Goal: Task Accomplishment & Management: Use online tool/utility

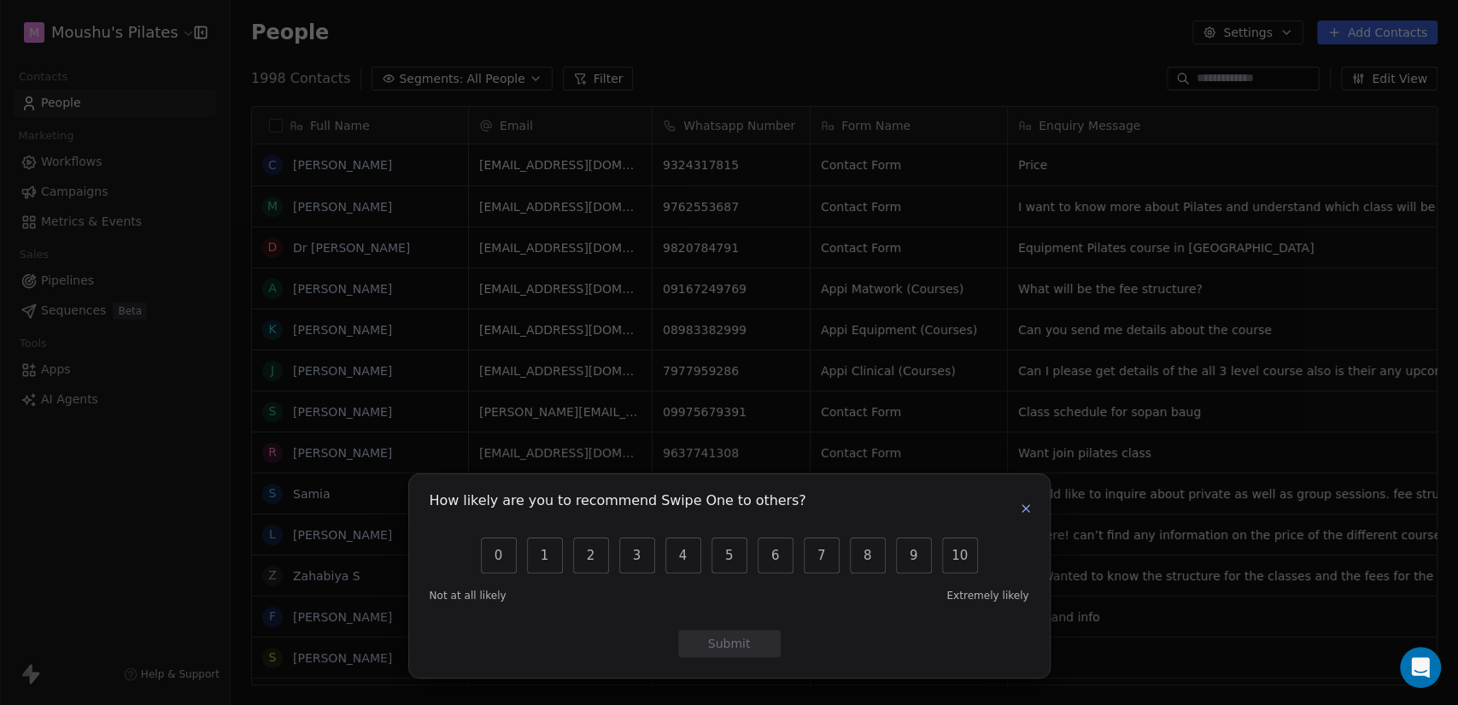
scroll to position [15, 15]
click at [1025, 510] on icon "button" at bounding box center [1026, 508] width 14 height 14
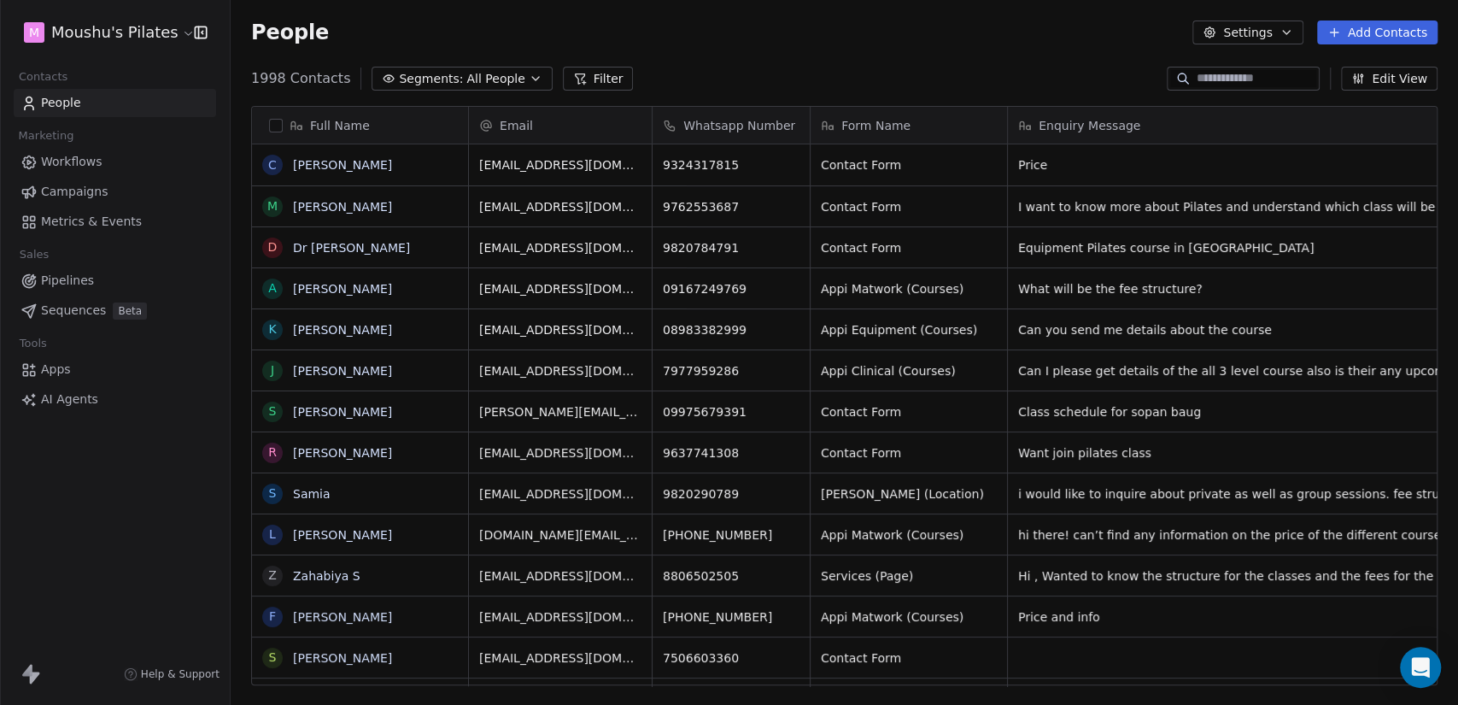
click at [586, 78] on button "Filter" at bounding box center [598, 79] width 71 height 24
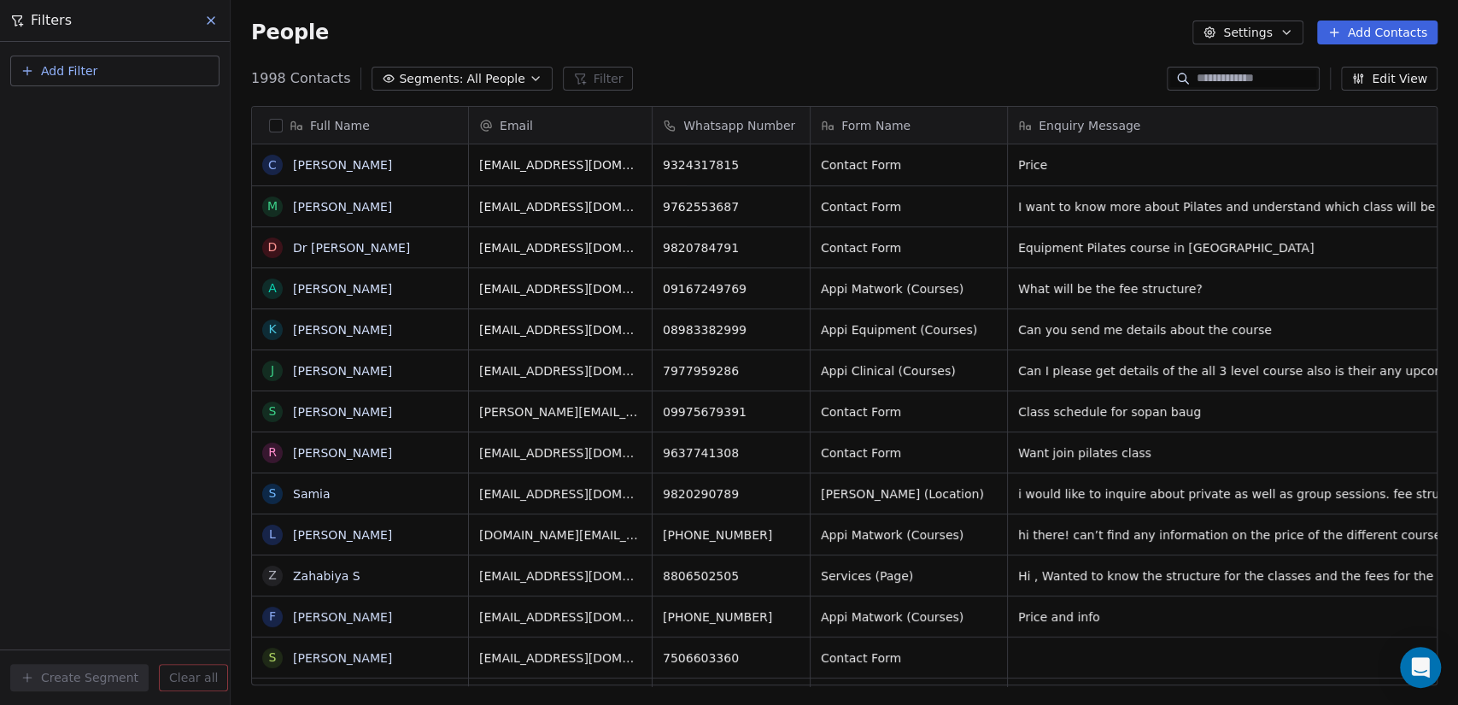
click at [211, 26] on icon at bounding box center [211, 21] width 14 height 14
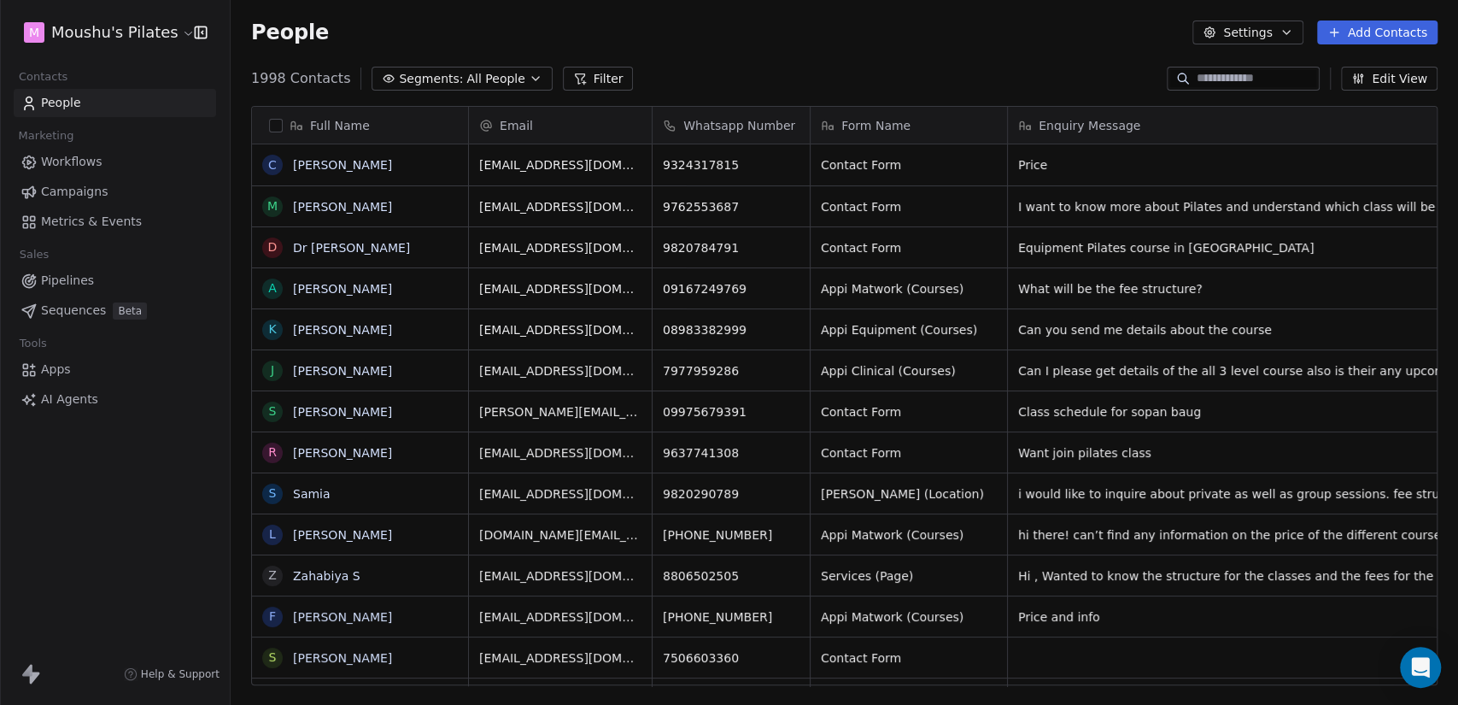
click at [91, 285] on link "Pipelines" at bounding box center [115, 280] width 202 height 28
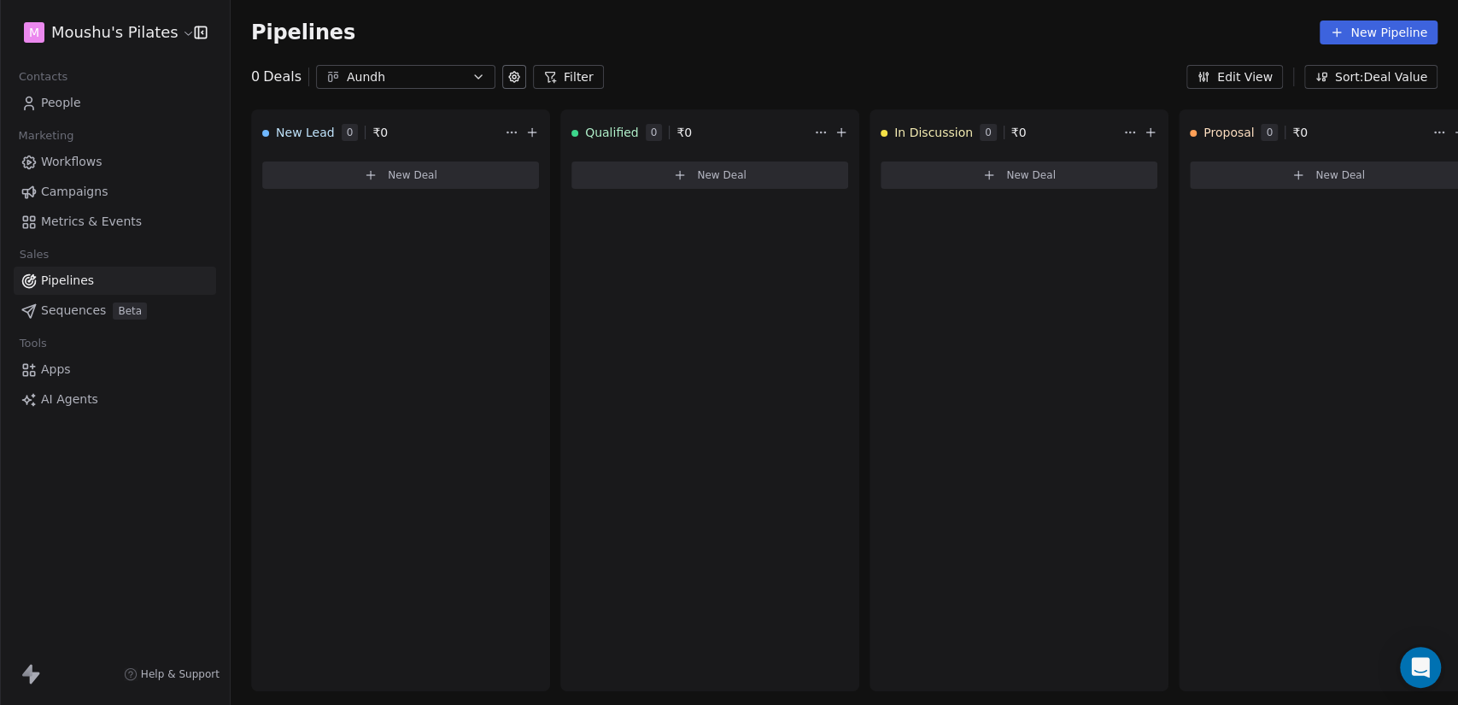
click at [97, 160] on span "Workflows" at bounding box center [71, 162] width 61 height 18
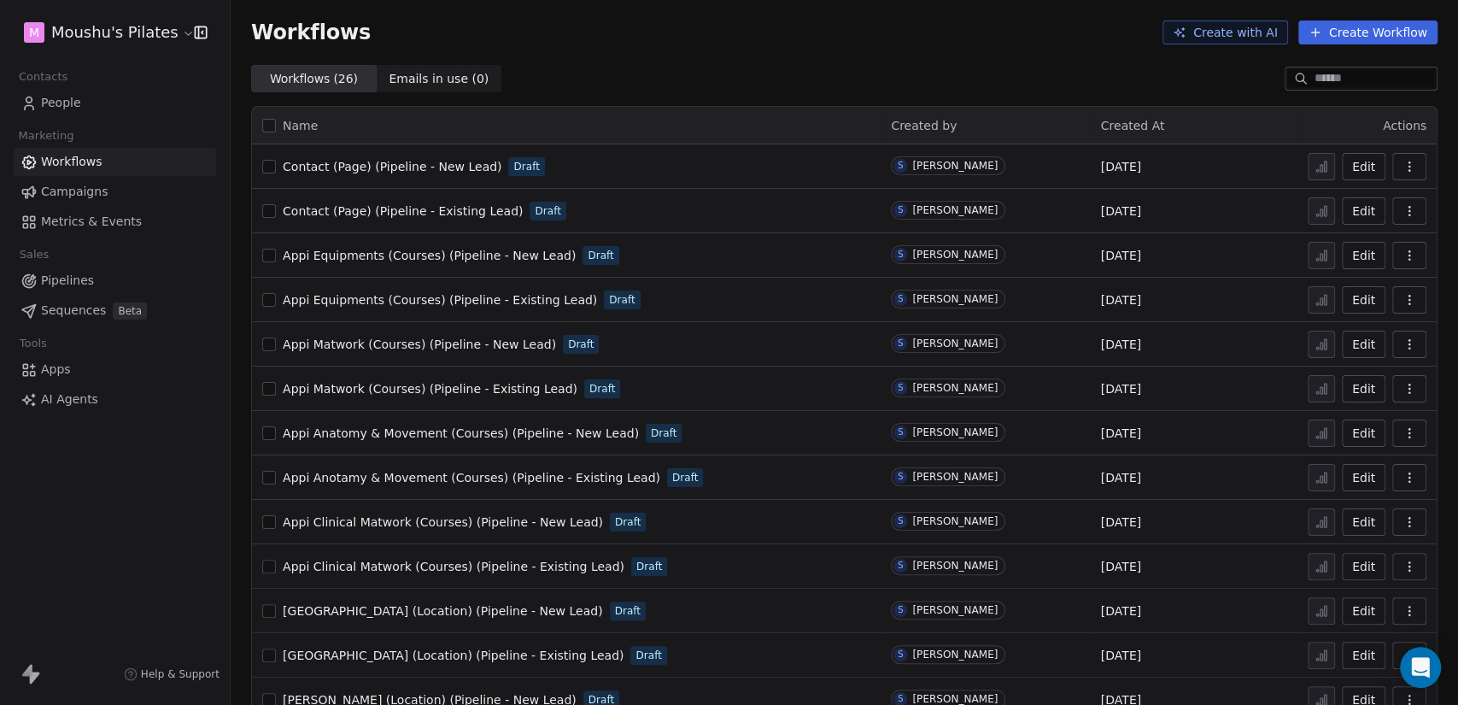
click at [82, 102] on link "People" at bounding box center [115, 103] width 202 height 28
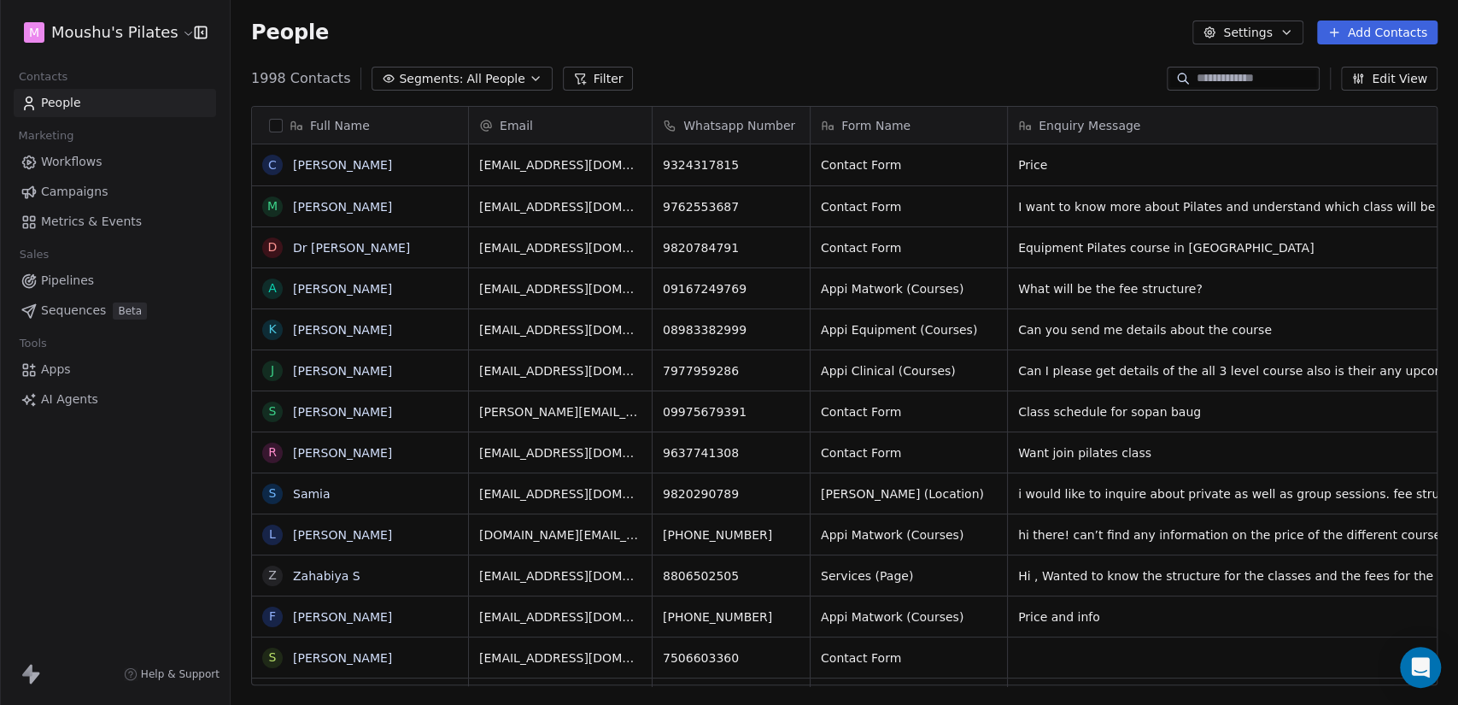
click at [466, 81] on span "All People" at bounding box center [495, 79] width 58 height 18
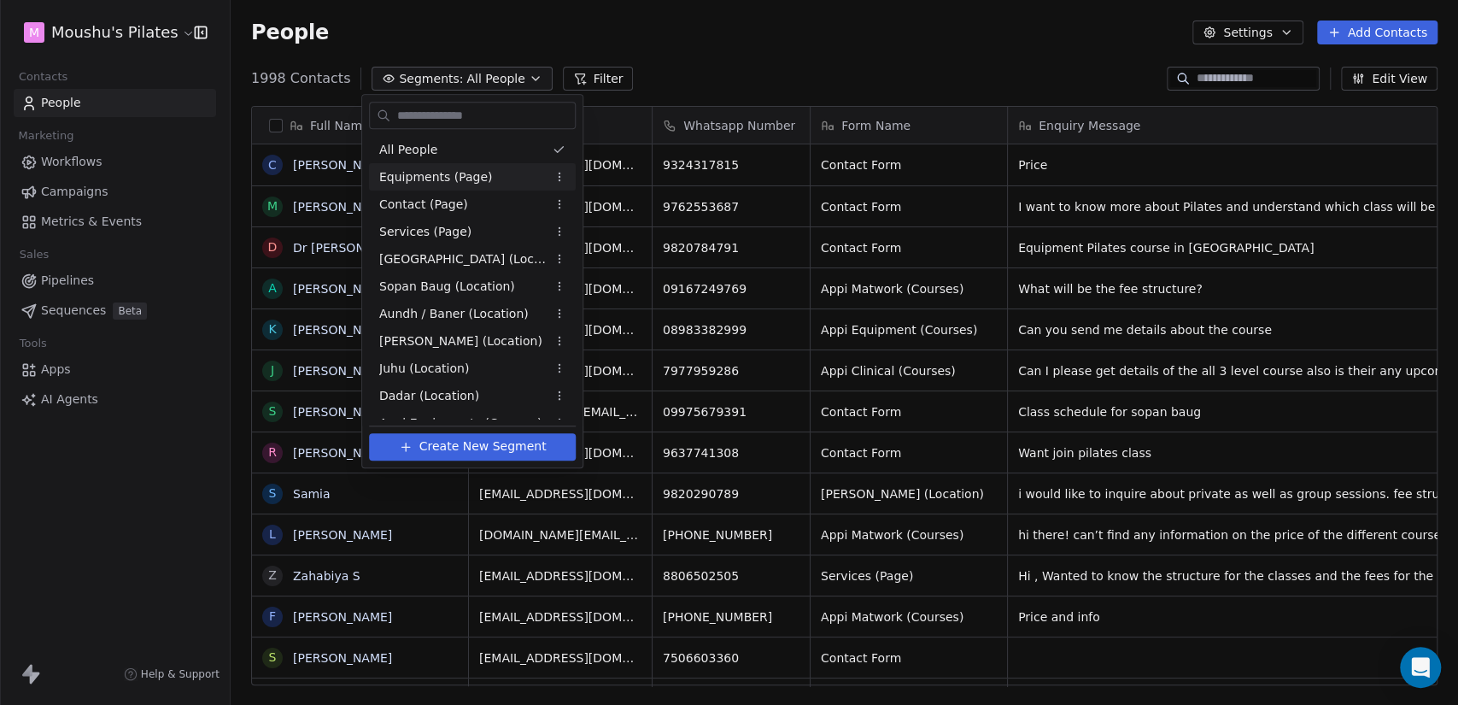
click at [559, 176] on html "M Moushu's Pilates Contacts People Marketing Workflows Campaigns Metrics & Even…" at bounding box center [729, 352] width 1458 height 705
click at [688, 84] on html "M Moushu's Pilates Contacts People Marketing Workflows Campaigns Metrics & Even…" at bounding box center [729, 352] width 1458 height 705
click at [663, 85] on html "M Moushu's Pilates Contacts People Marketing Workflows Campaigns Metrics & Even…" at bounding box center [729, 352] width 1458 height 705
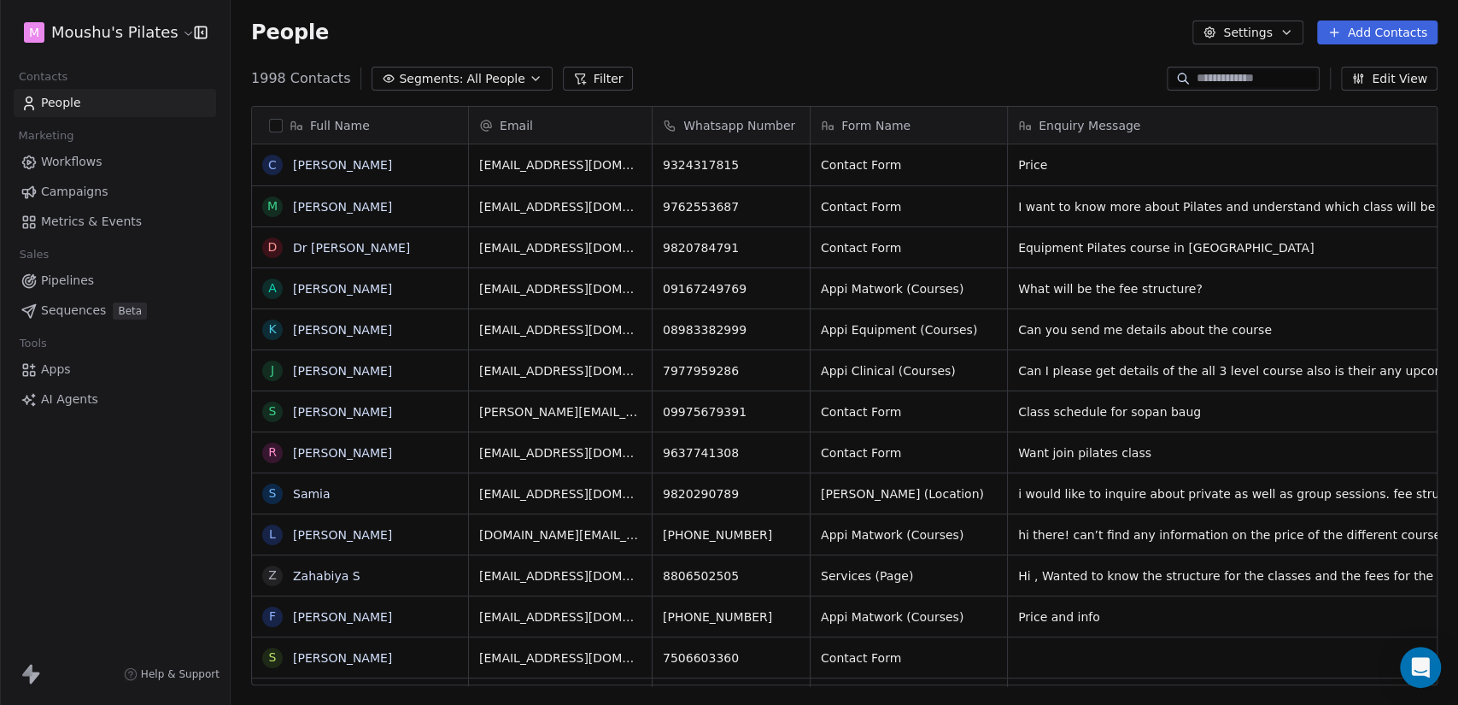
click at [572, 74] on button "Filter" at bounding box center [598, 79] width 71 height 24
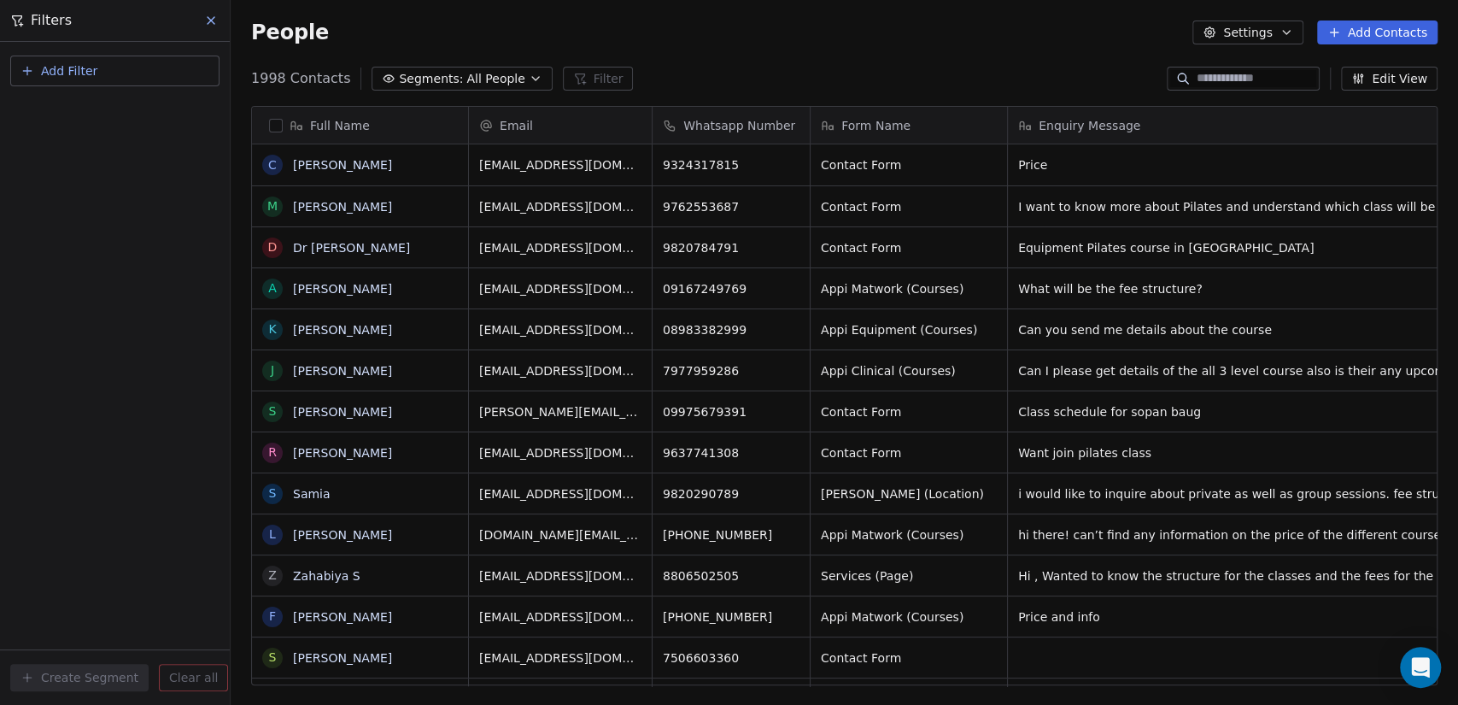
click at [145, 70] on button "Add Filter" at bounding box center [114, 71] width 209 height 31
click at [113, 111] on span "Contact properties" at bounding box center [83, 111] width 111 height 18
type input "*"
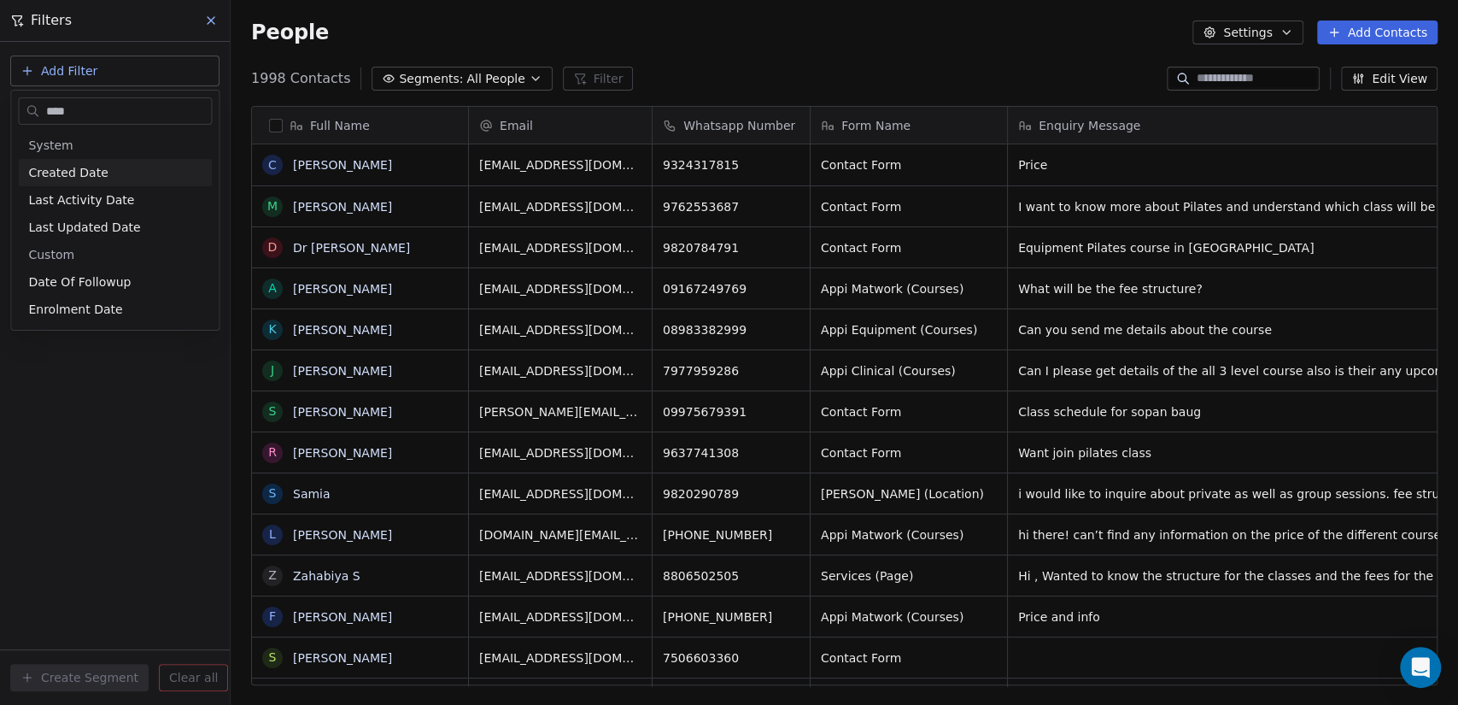
type input "****"
click at [107, 169] on div "Created Date" at bounding box center [114, 172] width 173 height 17
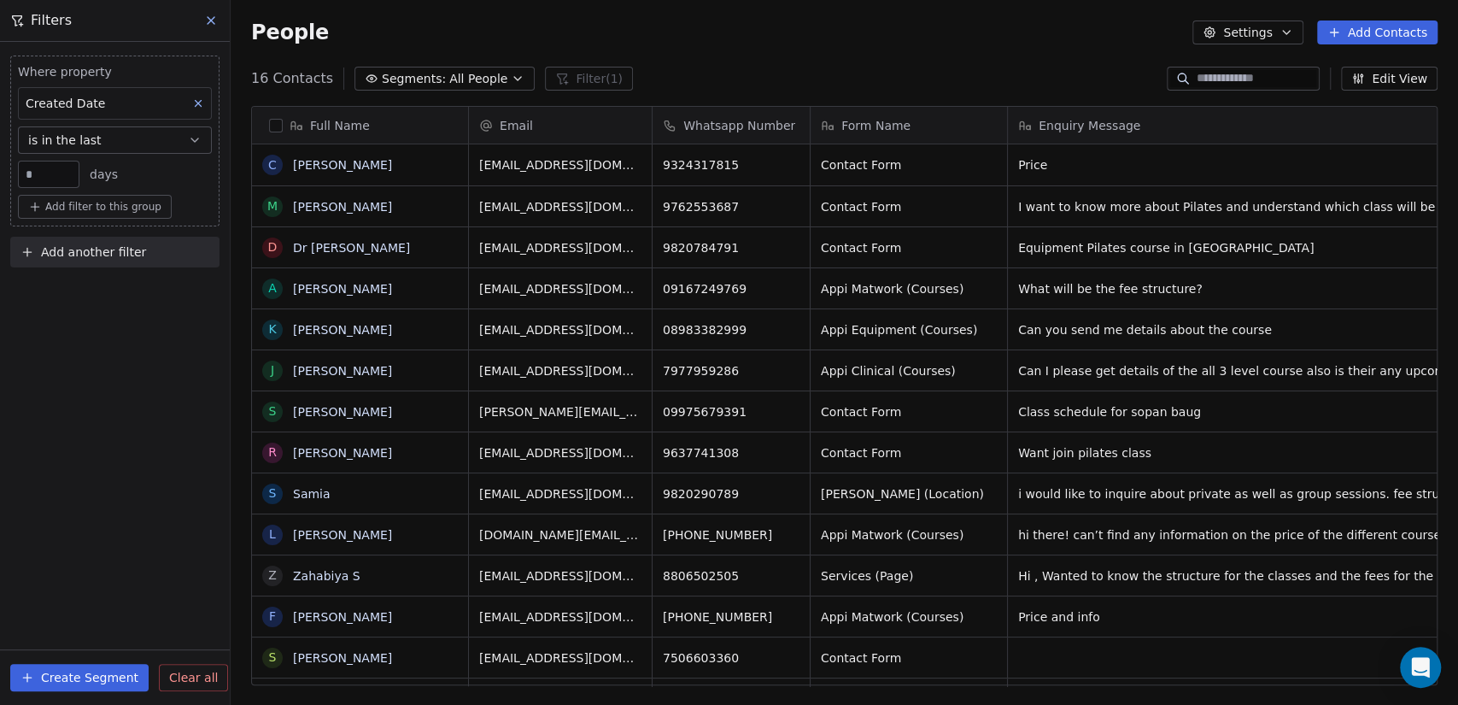
scroll to position [605, 1213]
drag, startPoint x: 44, startPoint y: 178, endPoint x: 12, endPoint y: 179, distance: 32.5
click at [12, 179] on div "Where property Created Date is in the last ** days Add filter to this group" at bounding box center [114, 141] width 209 height 171
type input "**"
click at [42, 347] on div "Where property Created Date is in the last ** days Add filter to this group Add…" at bounding box center [115, 373] width 230 height 663
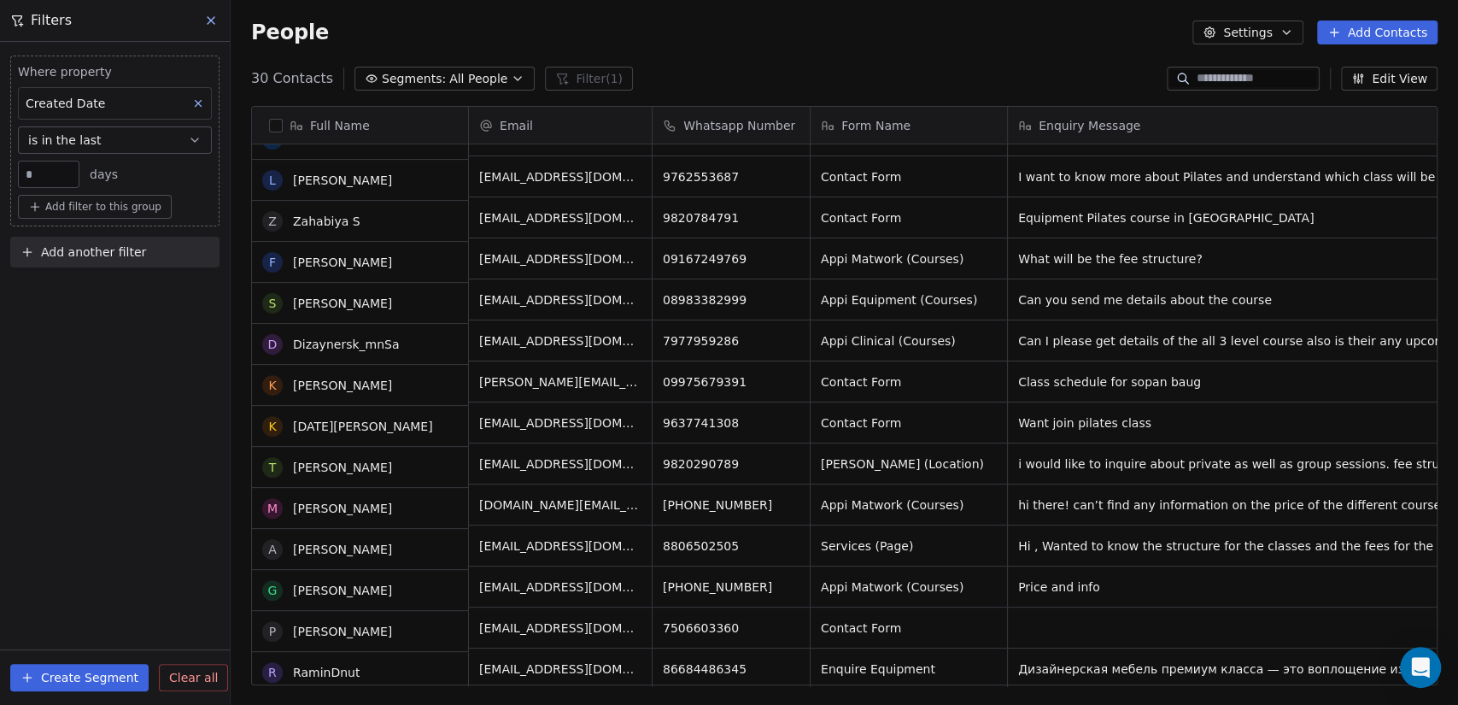
scroll to position [0, 0]
